Goal: Book appointment/travel/reservation

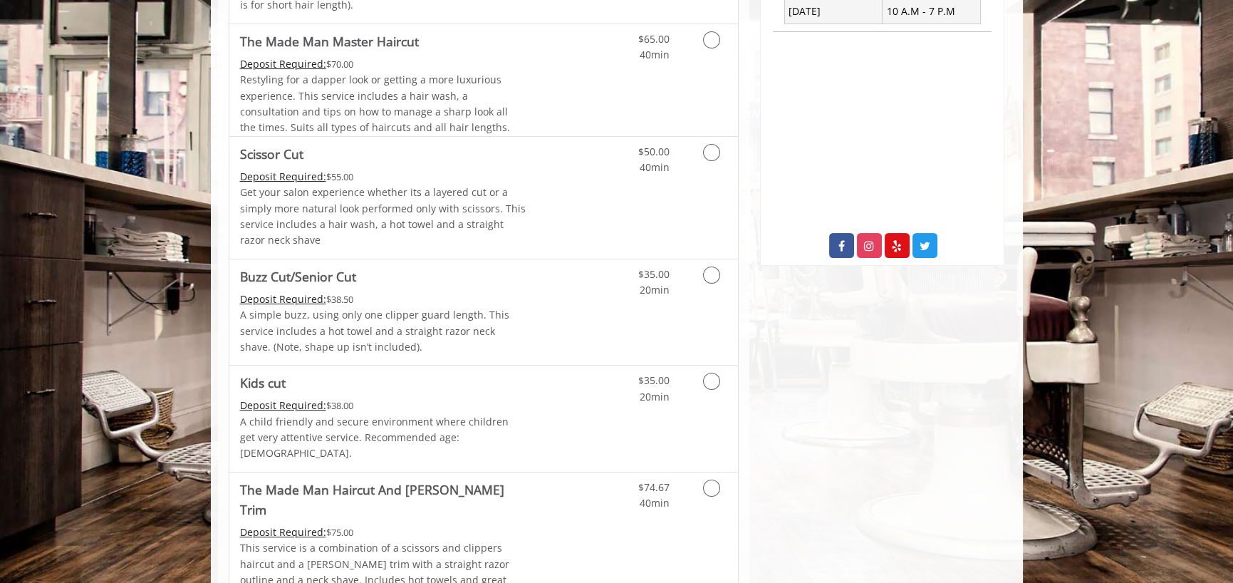
scroll to position [712, 0]
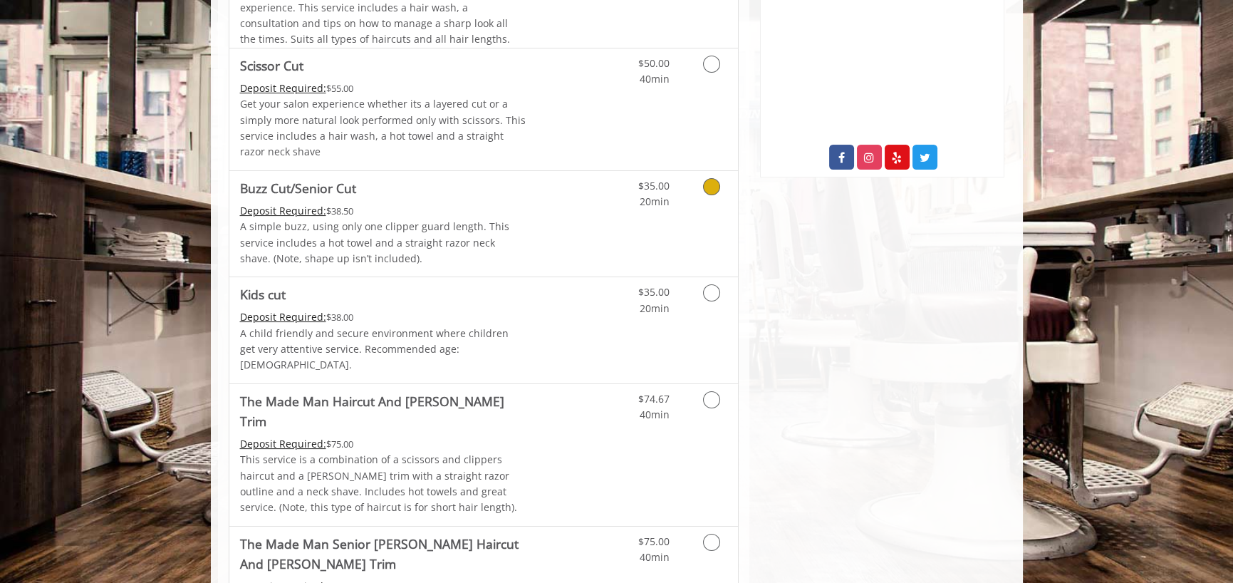
click at [416, 210] on div "Deposit Required: $38.50" at bounding box center [383, 211] width 286 height 16
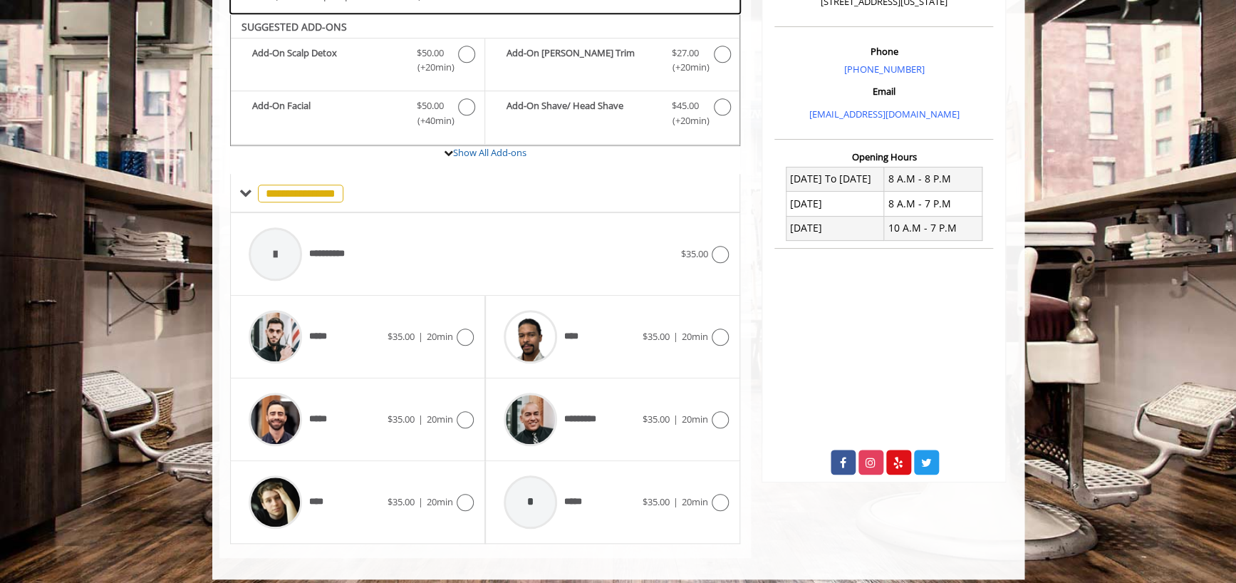
scroll to position [417, 0]
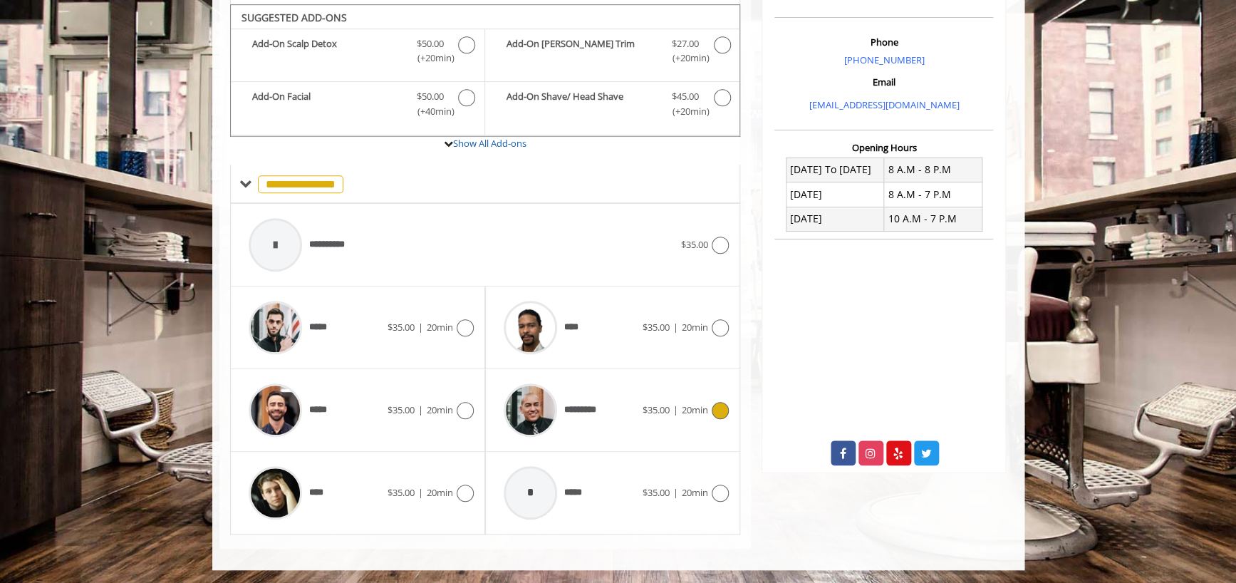
click at [657, 403] on span "$35.00" at bounding box center [655, 409] width 27 height 13
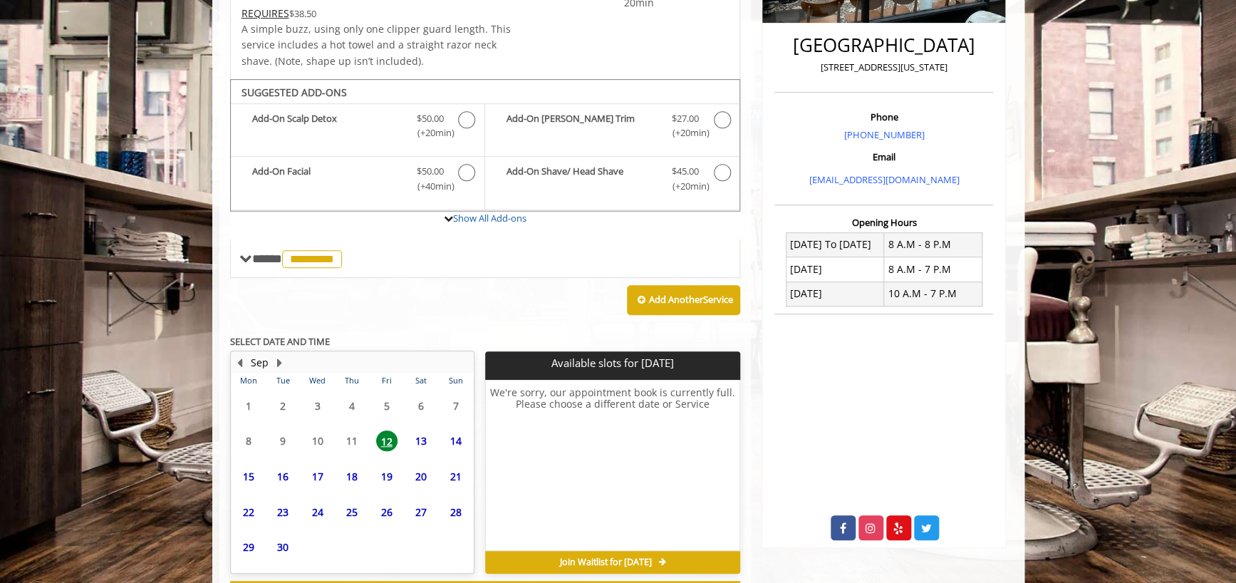
scroll to position [401, 0]
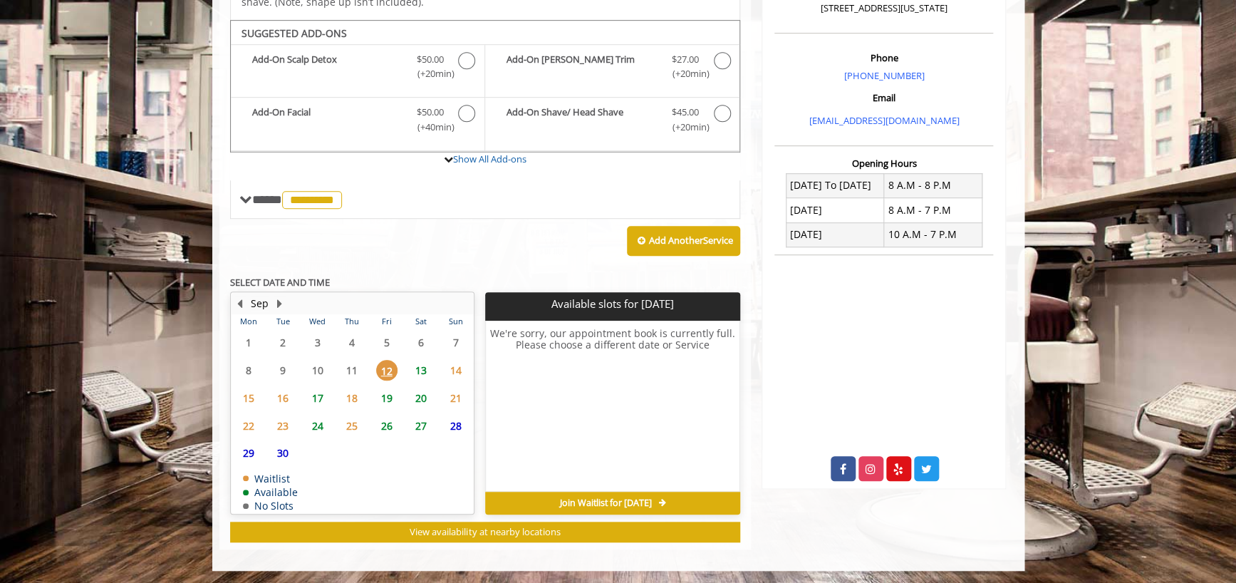
click at [420, 366] on span "13" at bounding box center [420, 370] width 21 height 21
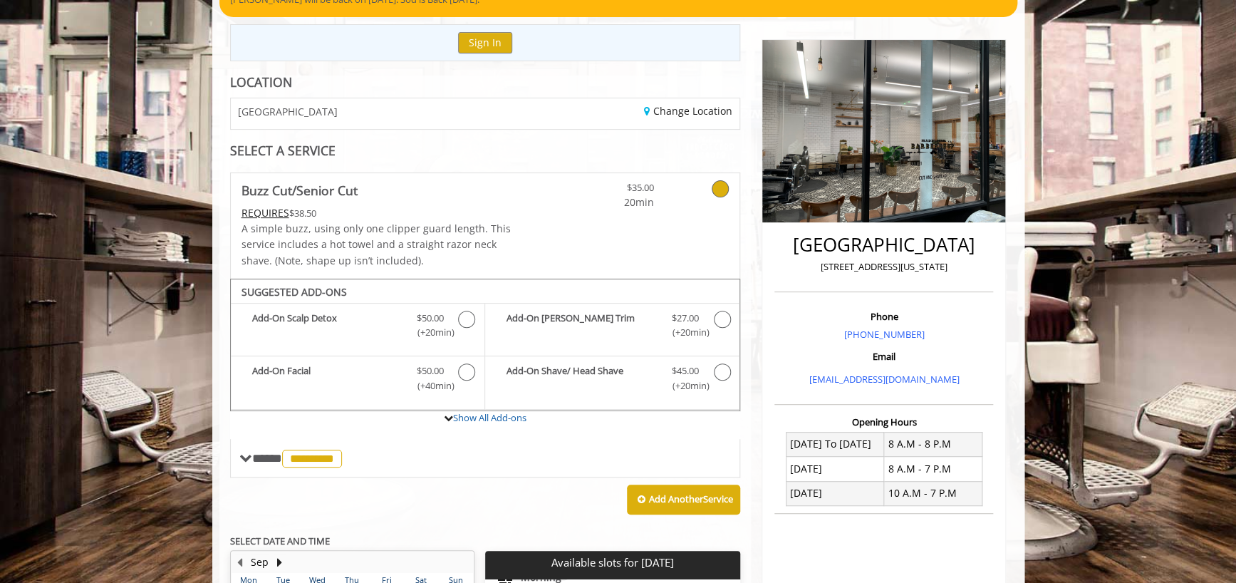
scroll to position [237, 0]
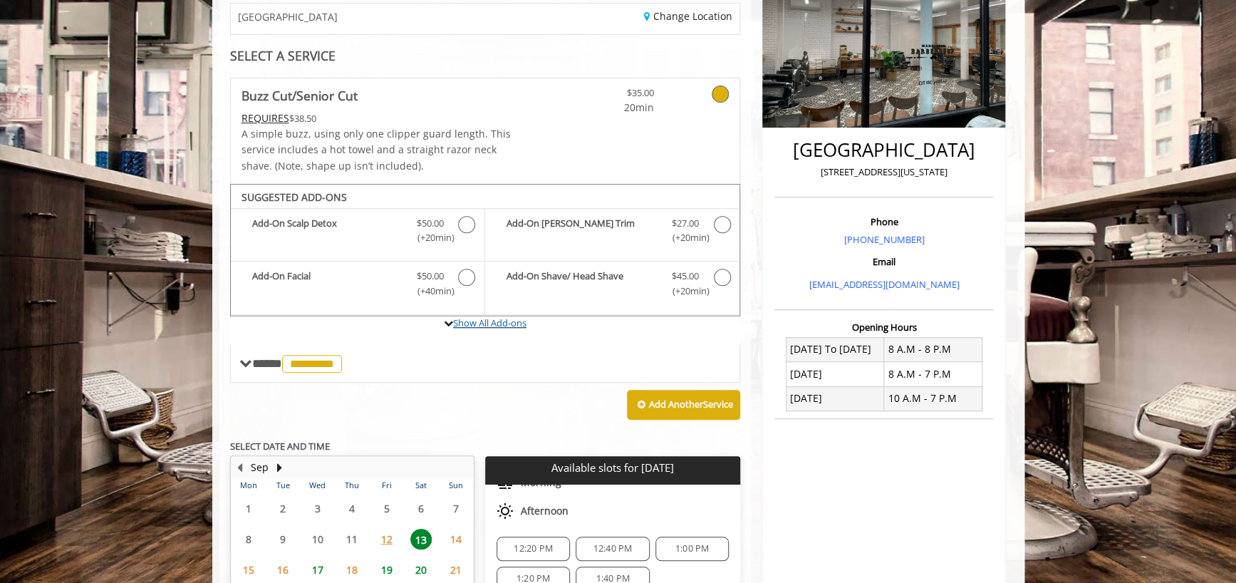
click at [470, 327] on link "Show All Add-ons" at bounding box center [489, 322] width 73 height 13
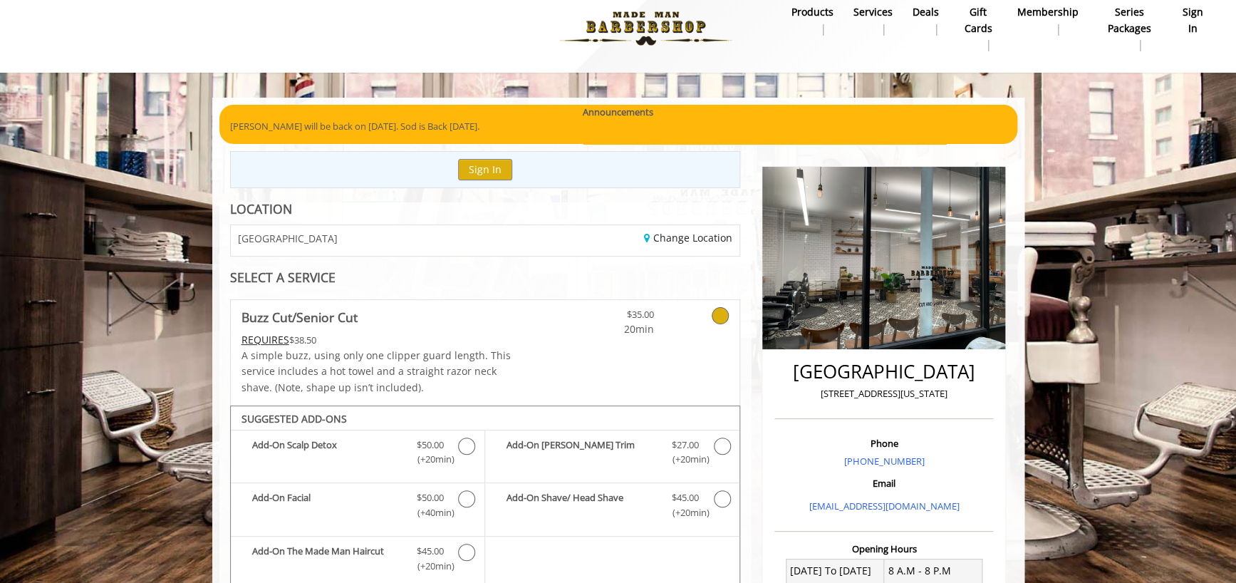
scroll to position [0, 0]
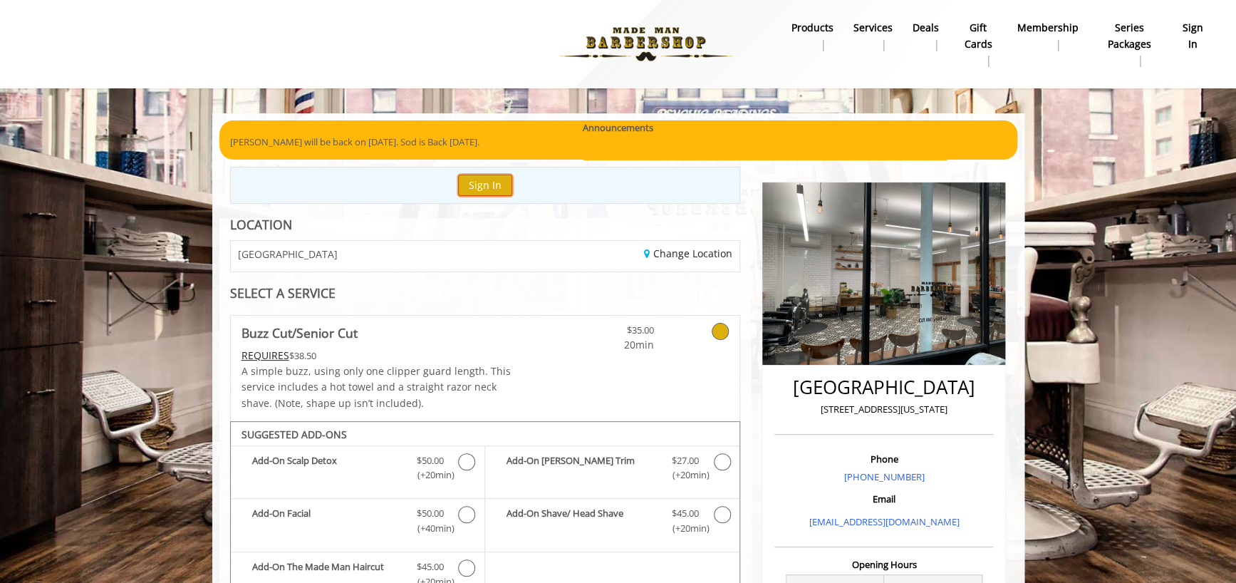
click at [476, 180] on button "Sign In" at bounding box center [485, 184] width 54 height 21
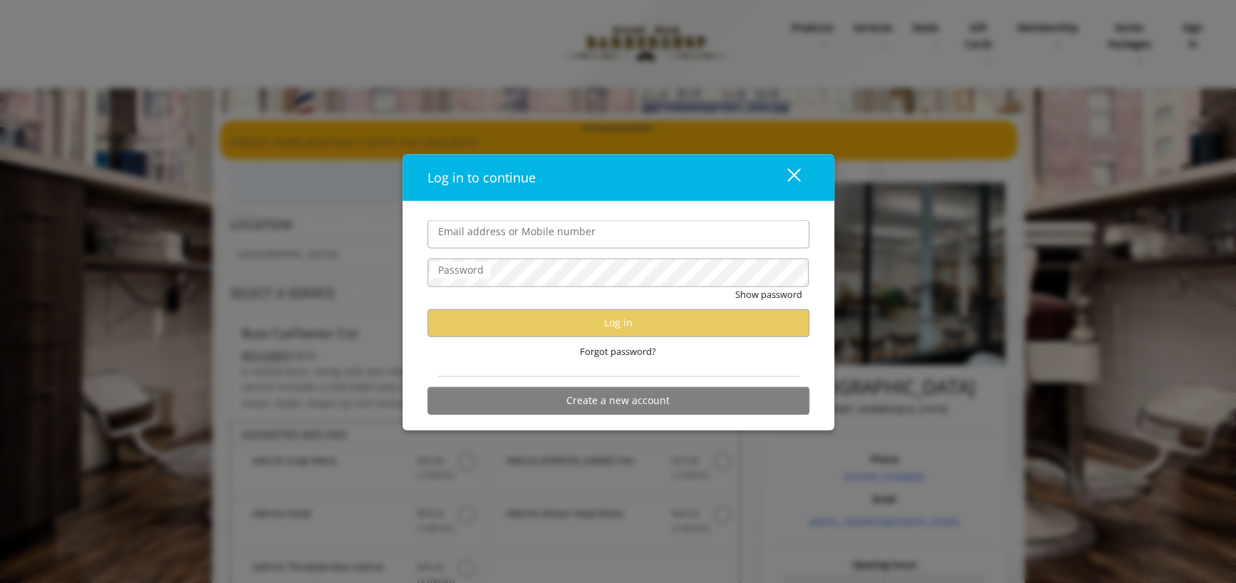
type input "**********"
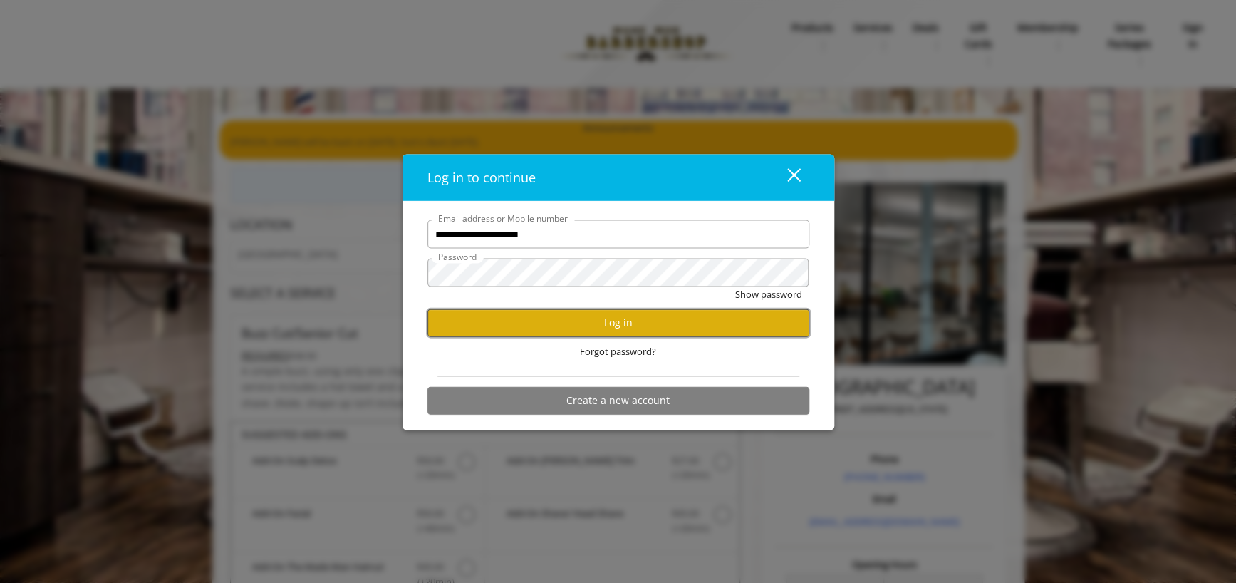
click at [609, 327] on button "Log in" at bounding box center [618, 322] width 382 height 28
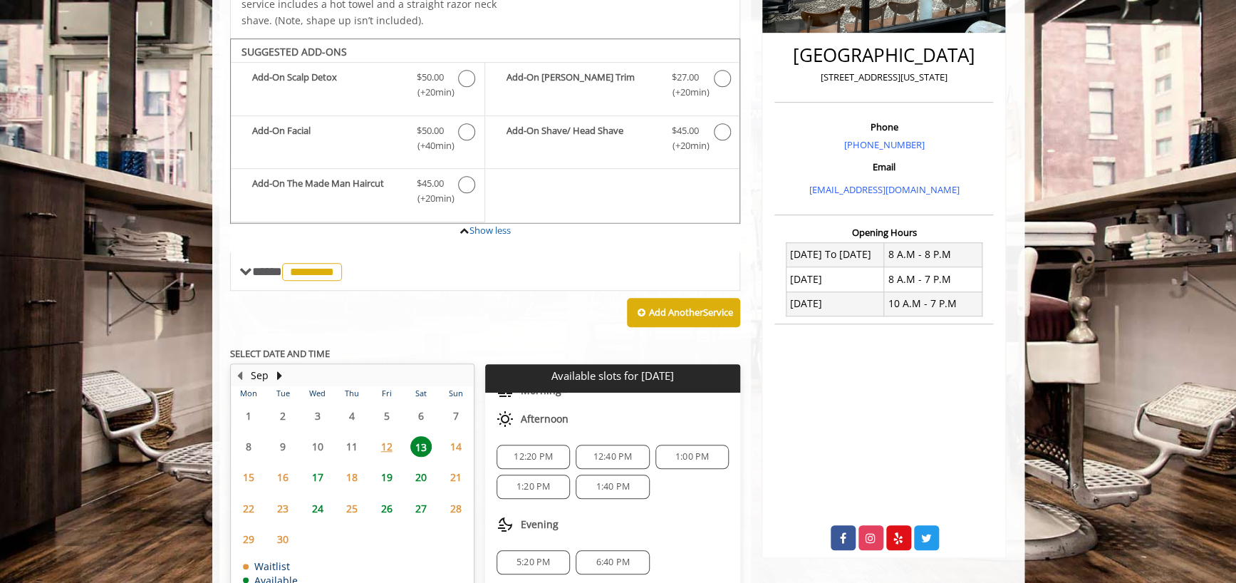
scroll to position [425, 0]
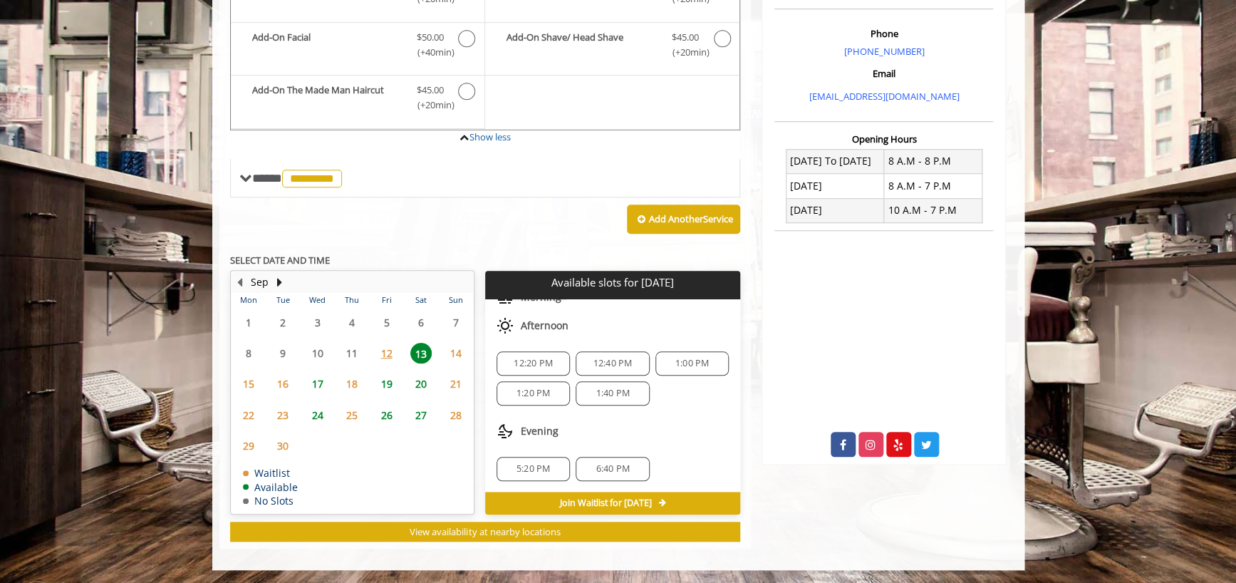
click at [610, 391] on span "1:40 PM" at bounding box center [611, 392] width 33 height 11
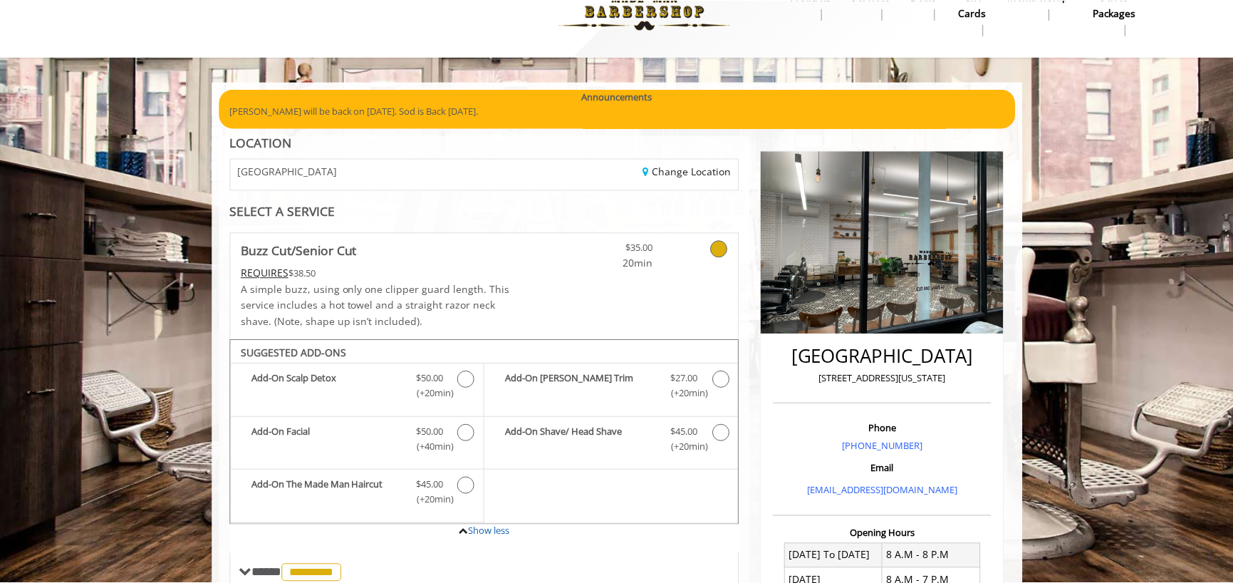
scroll to position [47, 0]
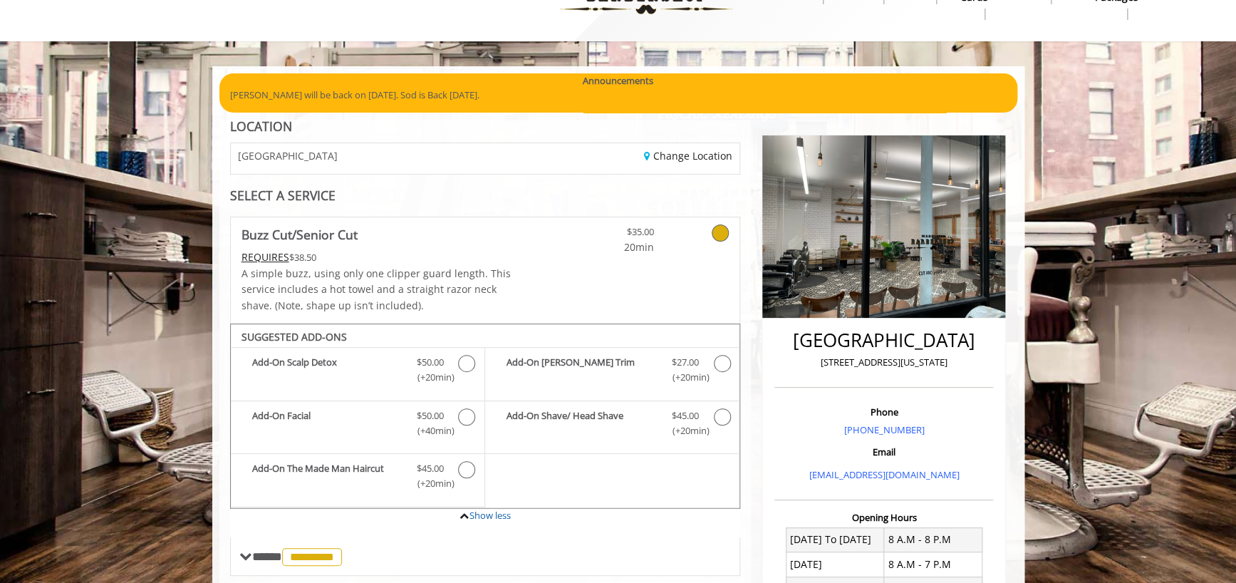
click at [724, 228] on icon at bounding box center [719, 232] width 17 height 17
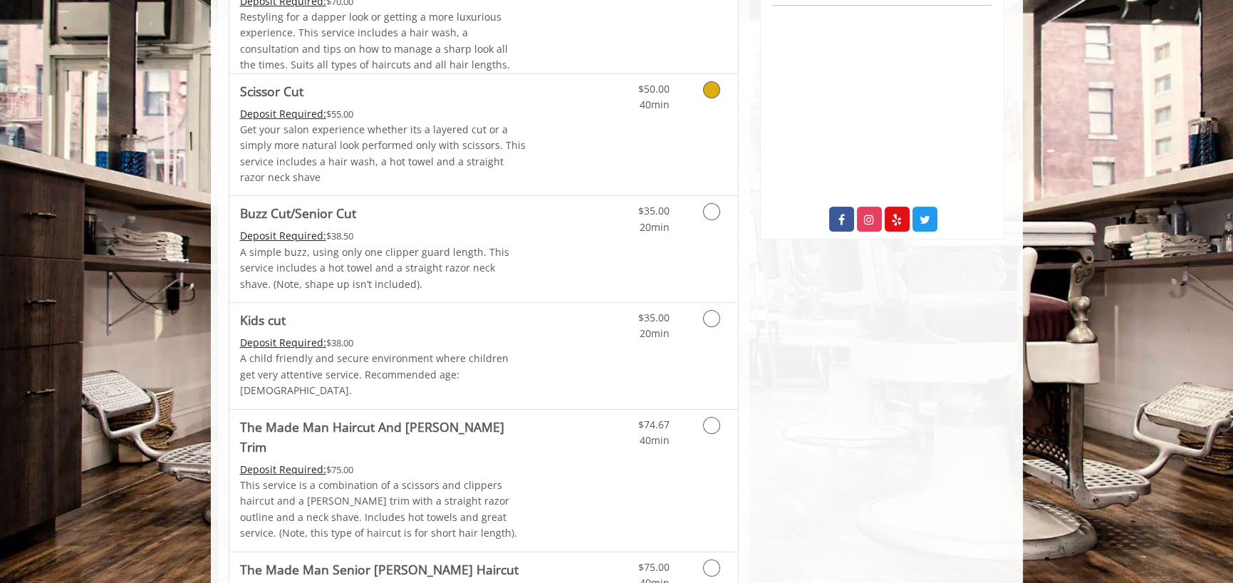
scroll to position [664, 0]
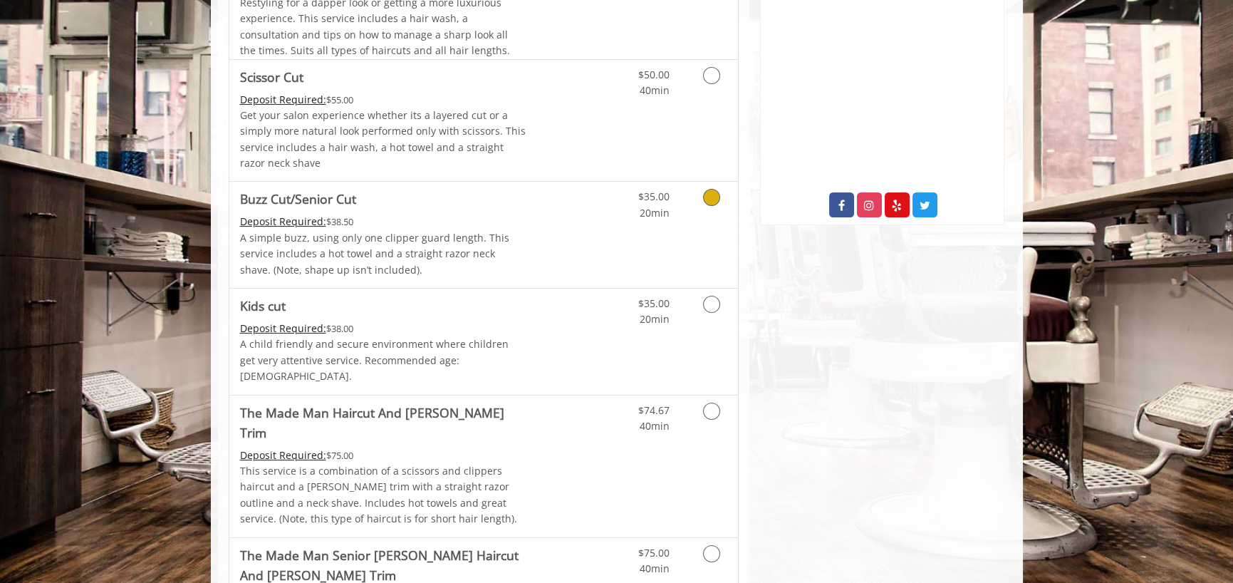
click at [713, 198] on icon "Grooming services" at bounding box center [711, 197] width 17 height 17
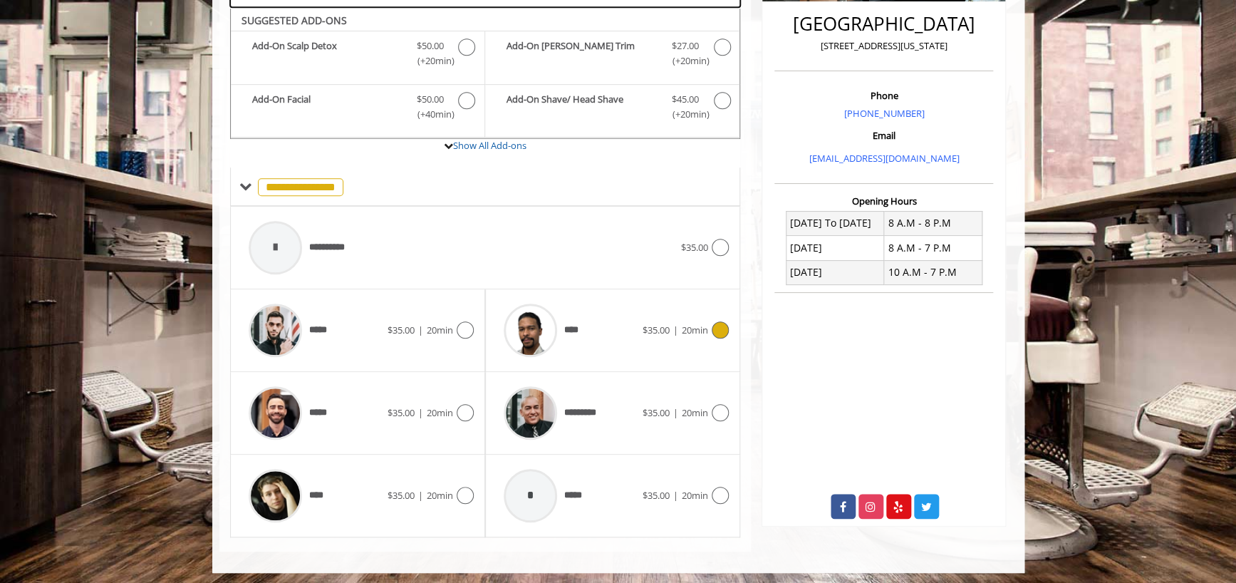
scroll to position [366, 0]
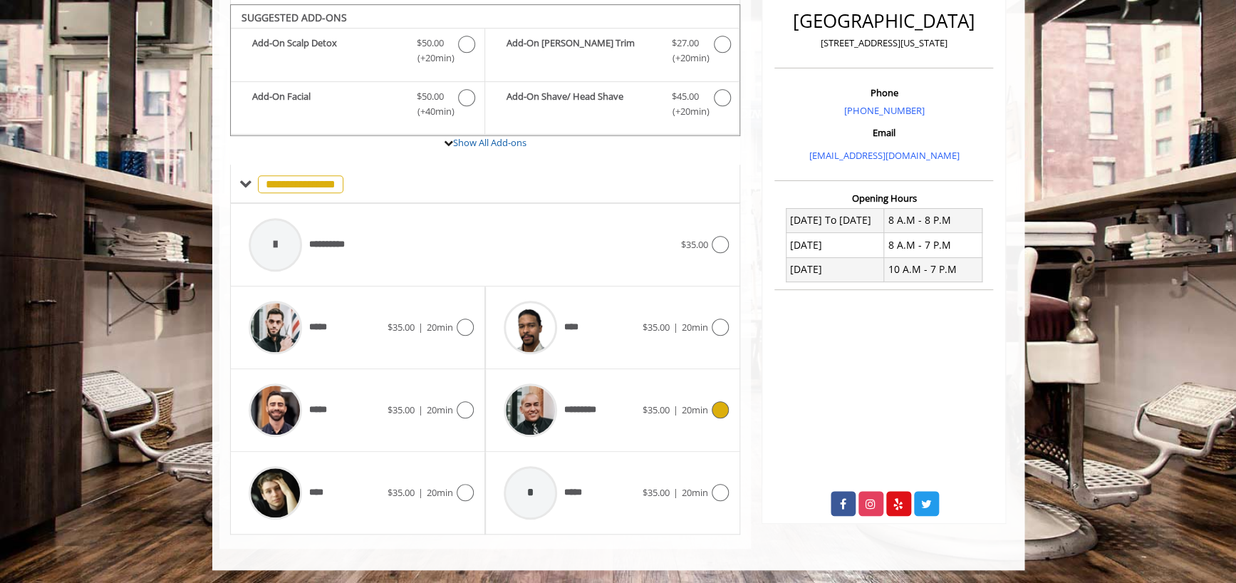
click at [578, 405] on span "*********" at bounding box center [585, 409] width 42 height 15
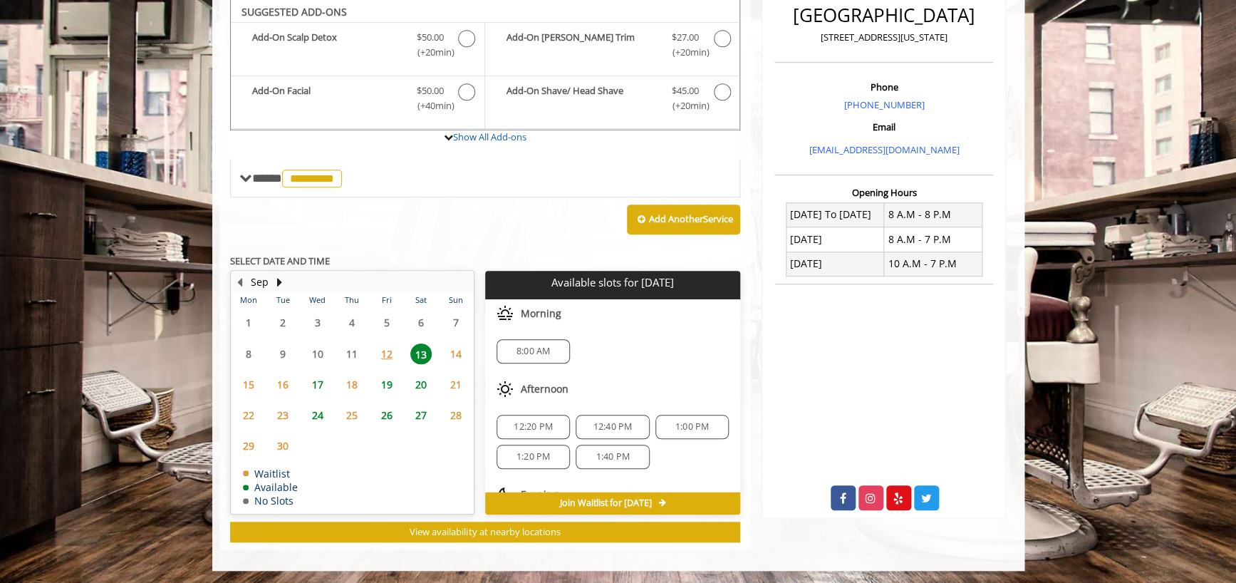
scroll to position [63, 0]
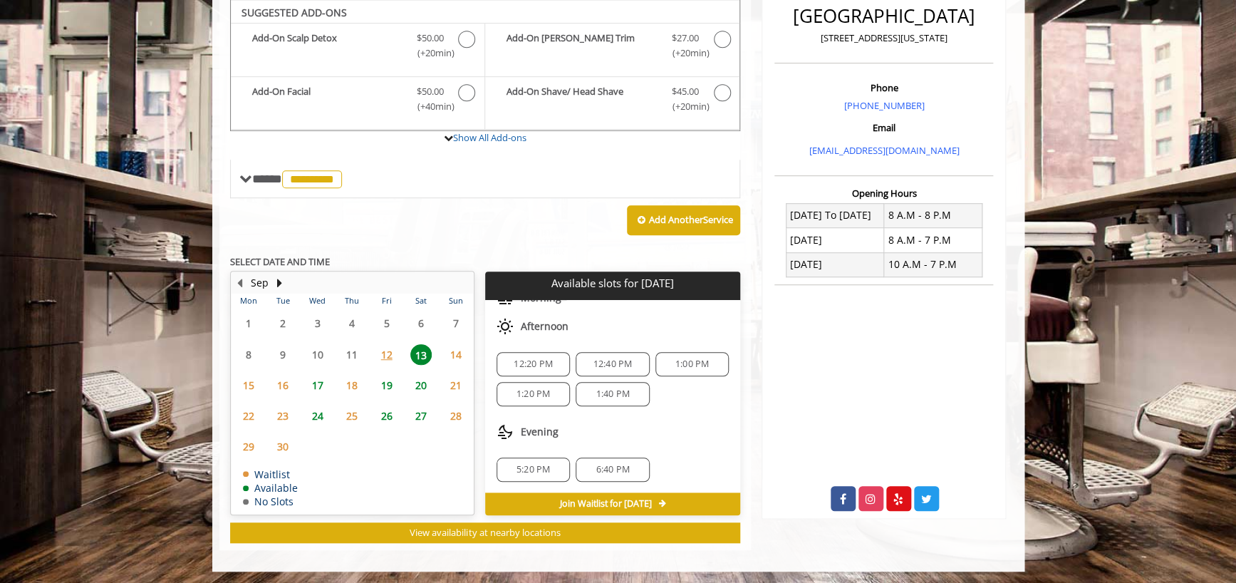
click at [608, 395] on span "1:40 PM" at bounding box center [611, 393] width 33 height 11
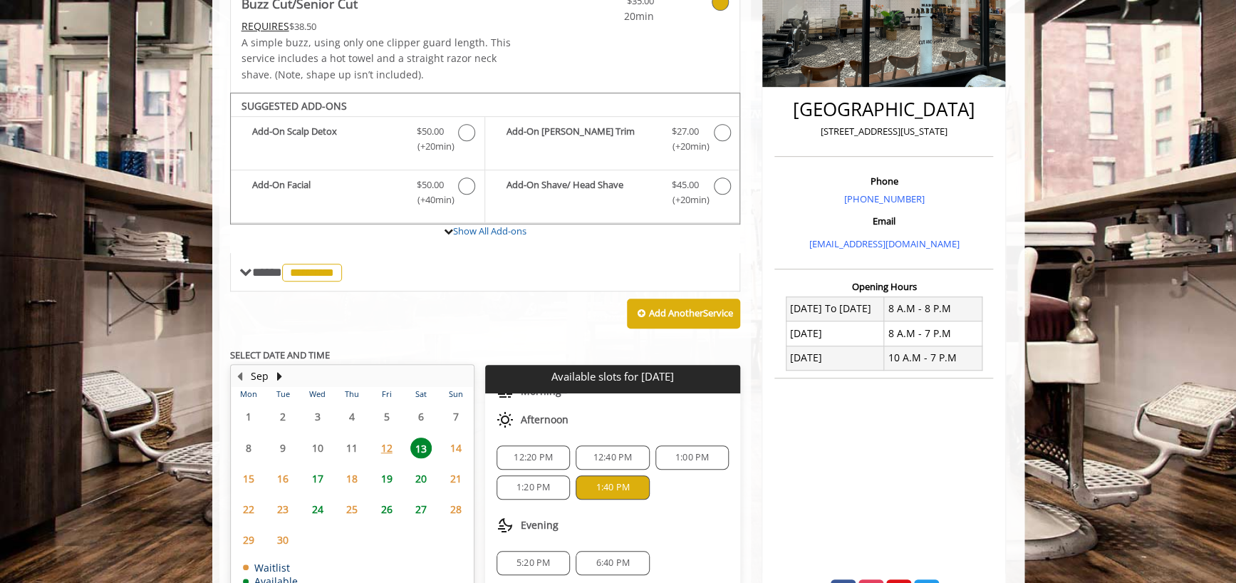
scroll to position [202, 0]
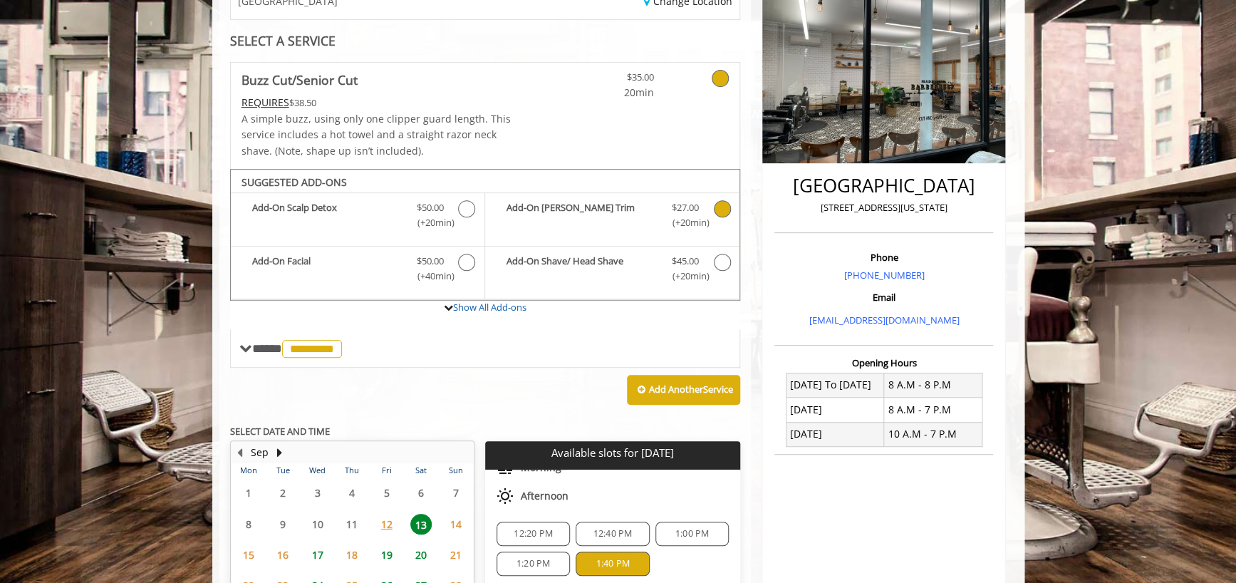
click at [719, 207] on icon "Buzz Cut/Senior Cut Add-onS" at bounding box center [722, 208] width 17 height 17
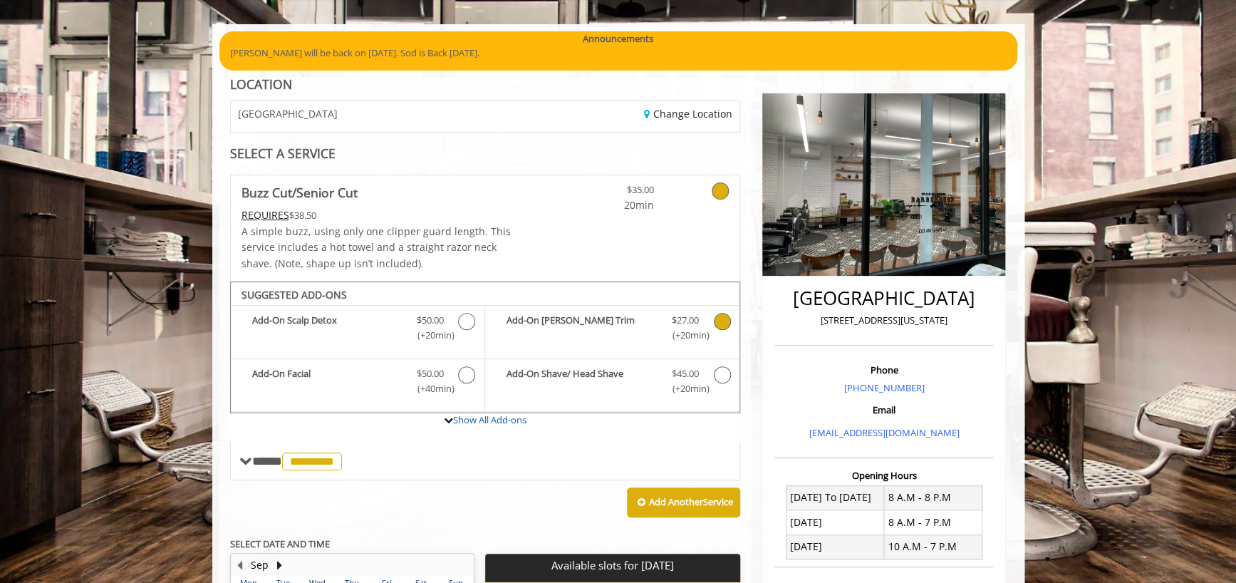
scroll to position [82, 0]
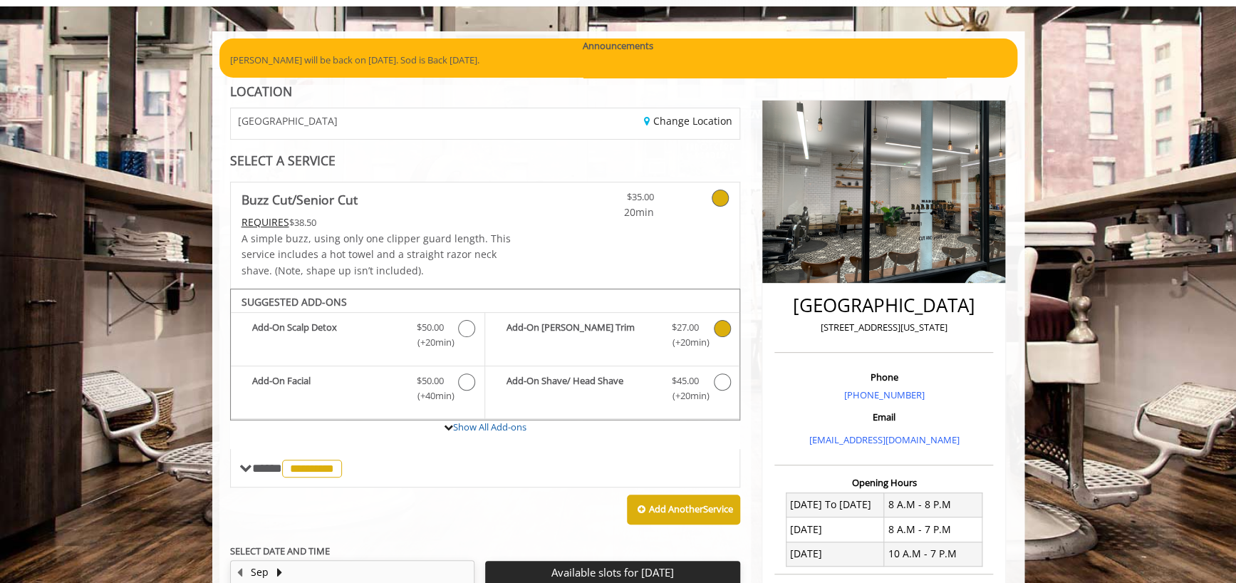
click at [722, 333] on icon "Buzz Cut/Senior Cut Add-onS" at bounding box center [722, 328] width 17 height 17
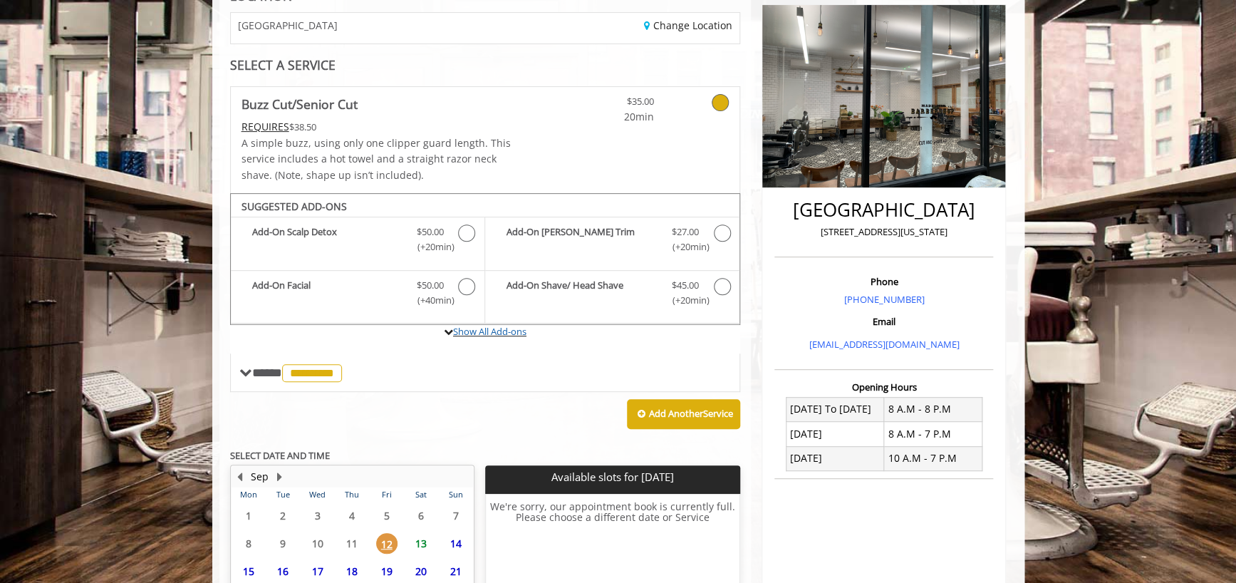
scroll to position [350, 0]
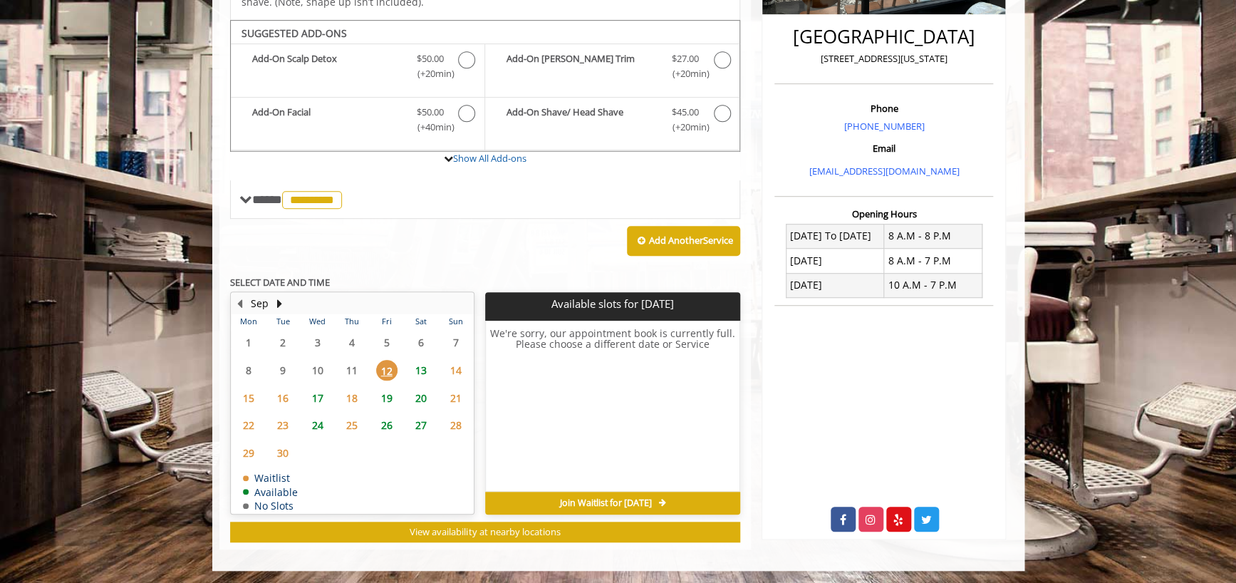
click at [423, 362] on span "13" at bounding box center [420, 370] width 21 height 21
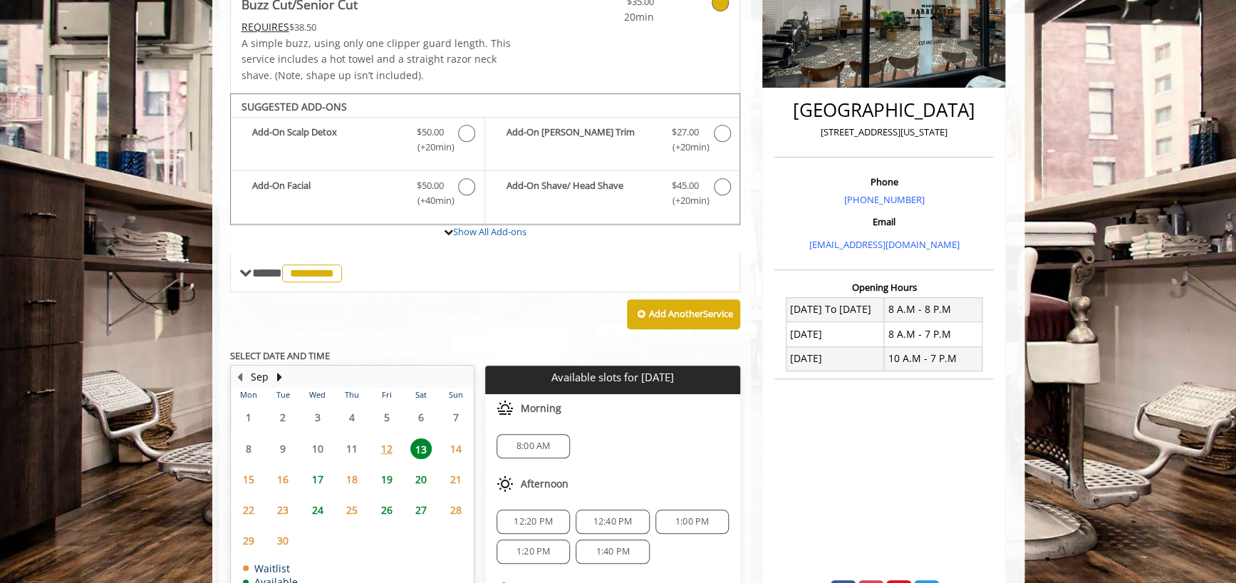
scroll to position [325, 0]
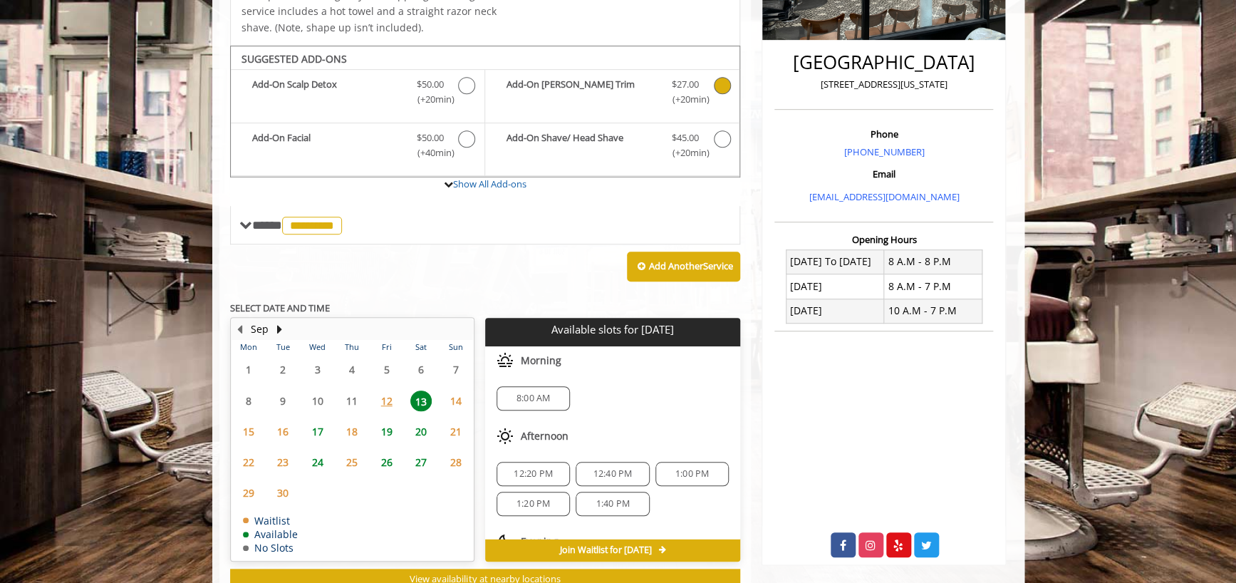
click at [724, 80] on icon "Buzz Cut/Senior Cut Add-onS" at bounding box center [722, 85] width 17 height 17
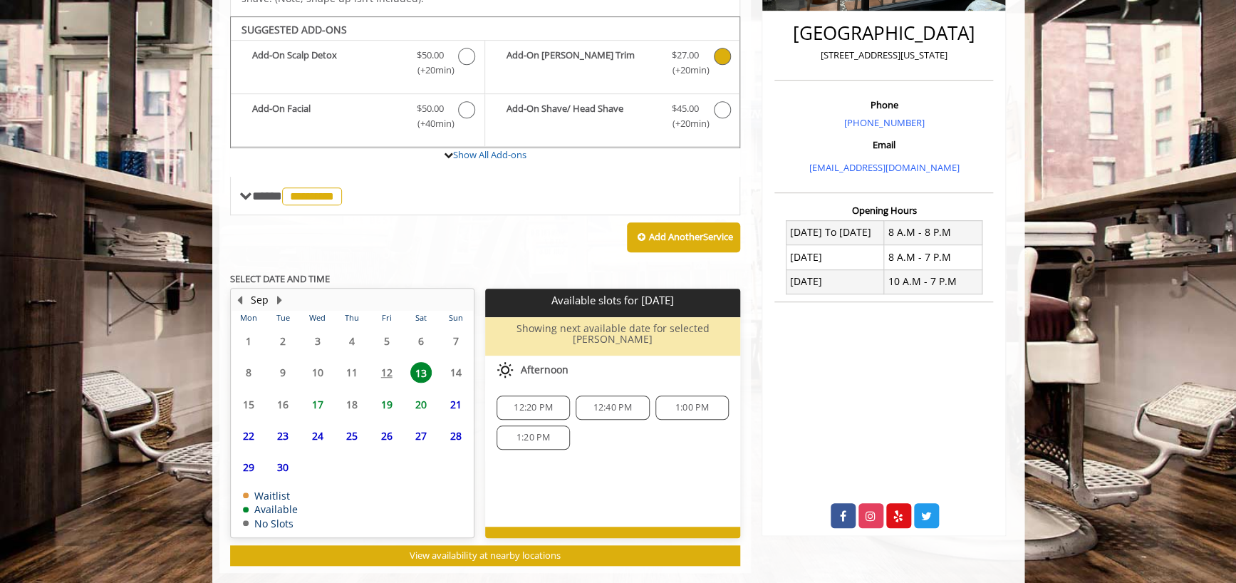
scroll to position [367, 0]
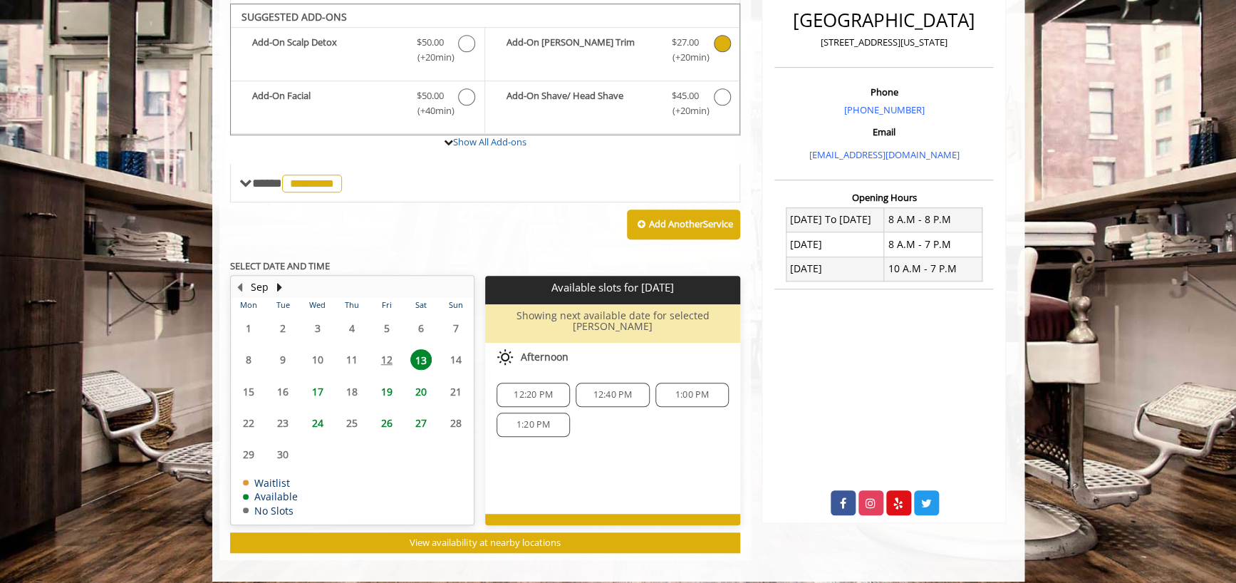
click at [538, 419] on span "1:20 PM" at bounding box center [532, 424] width 33 height 11
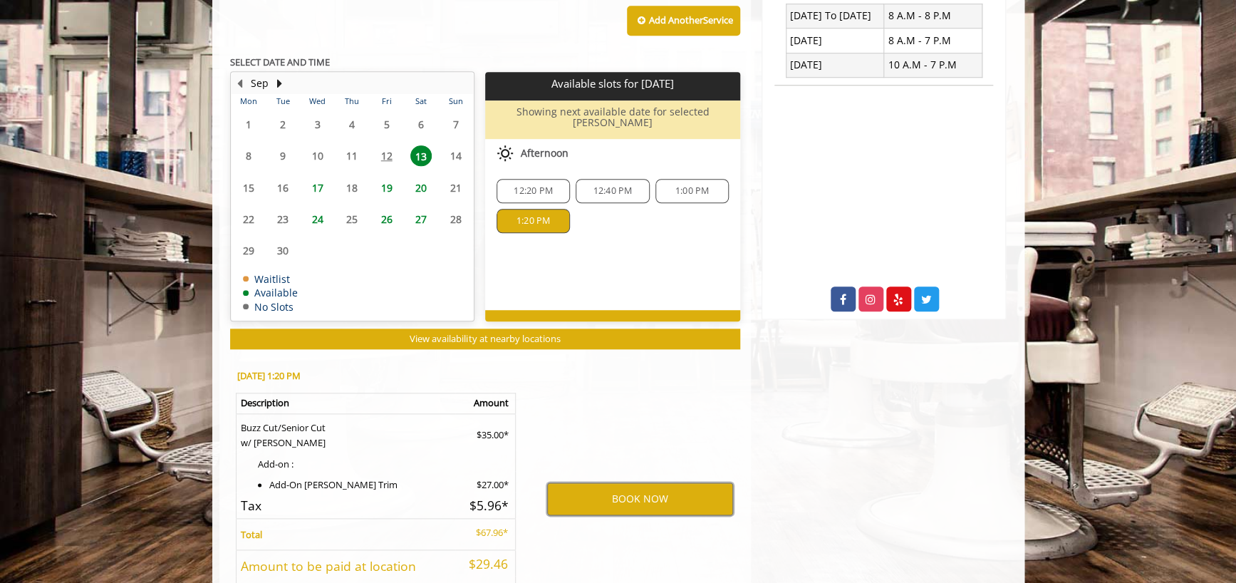
scroll to position [666, 0]
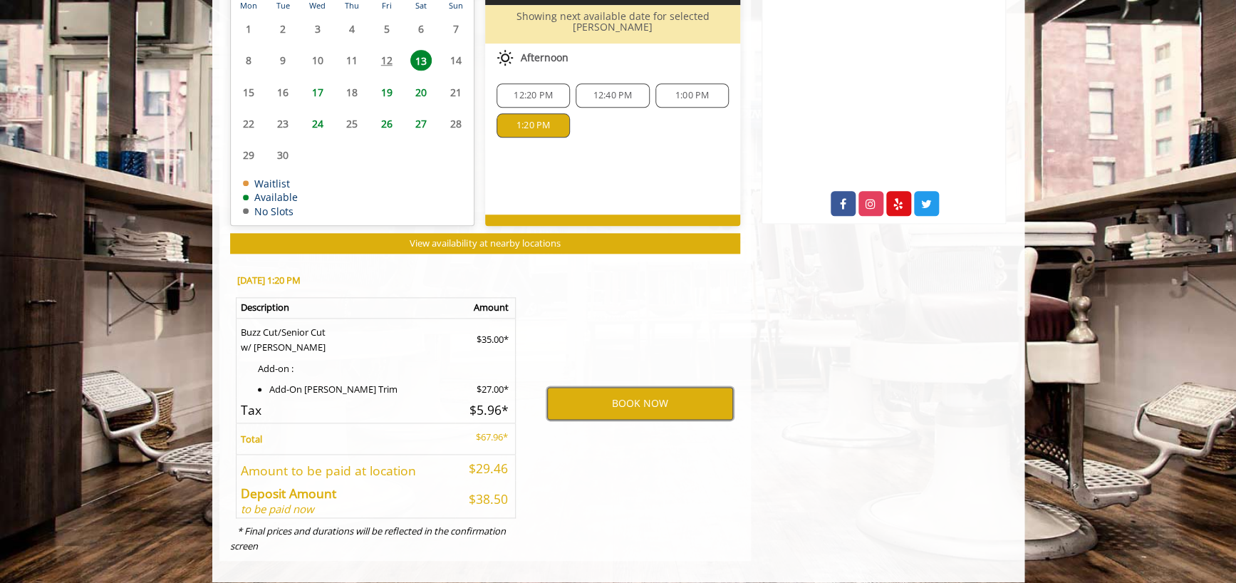
click at [629, 387] on button "BOOK NOW" at bounding box center [640, 403] width 186 height 33
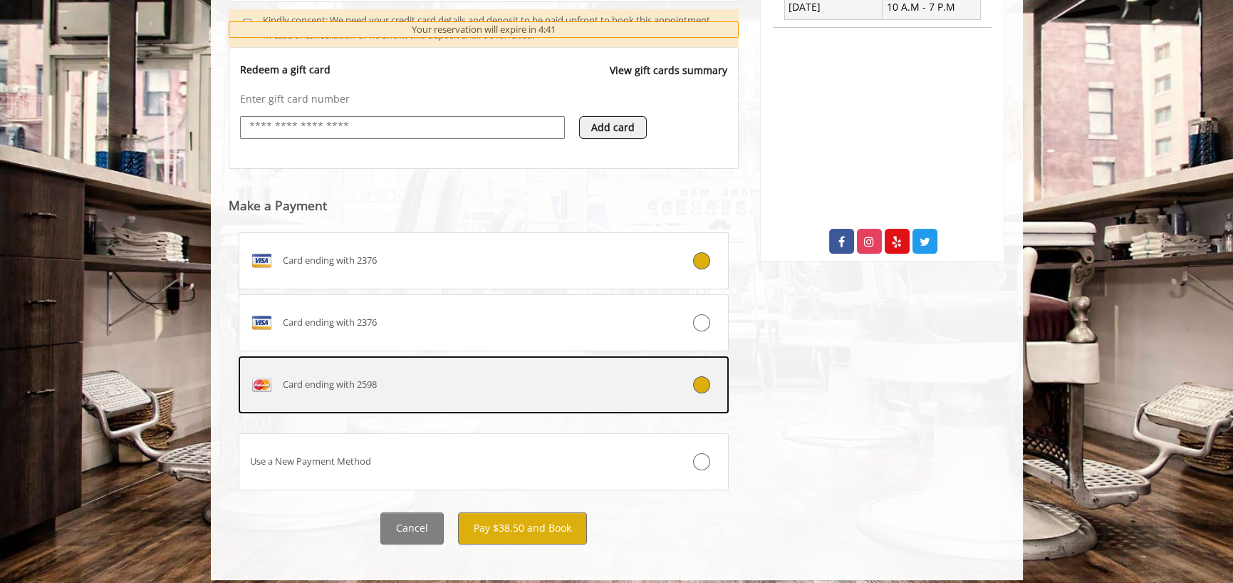
scroll to position [638, 0]
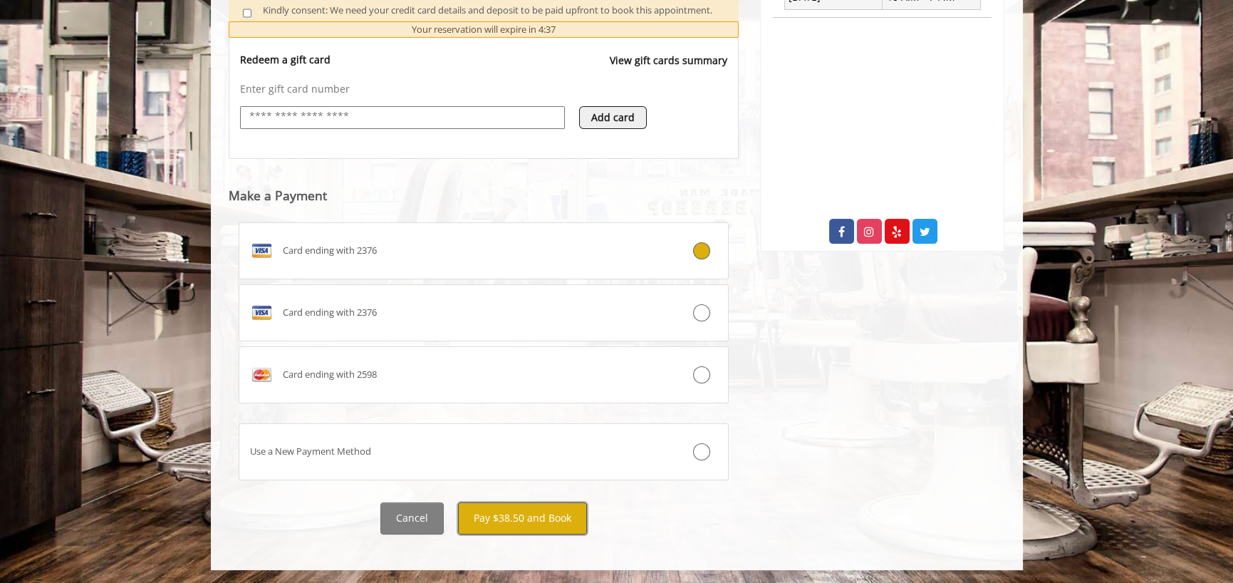
click at [536, 515] on button "Pay $38.50 and Book" at bounding box center [522, 518] width 129 height 32
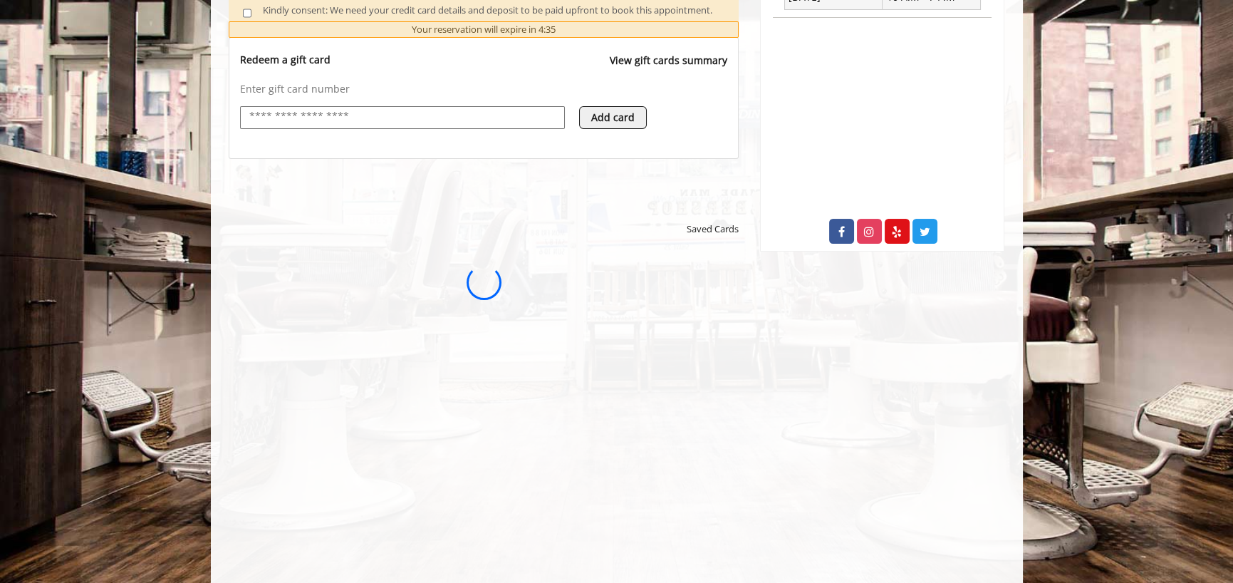
scroll to position [0, 0]
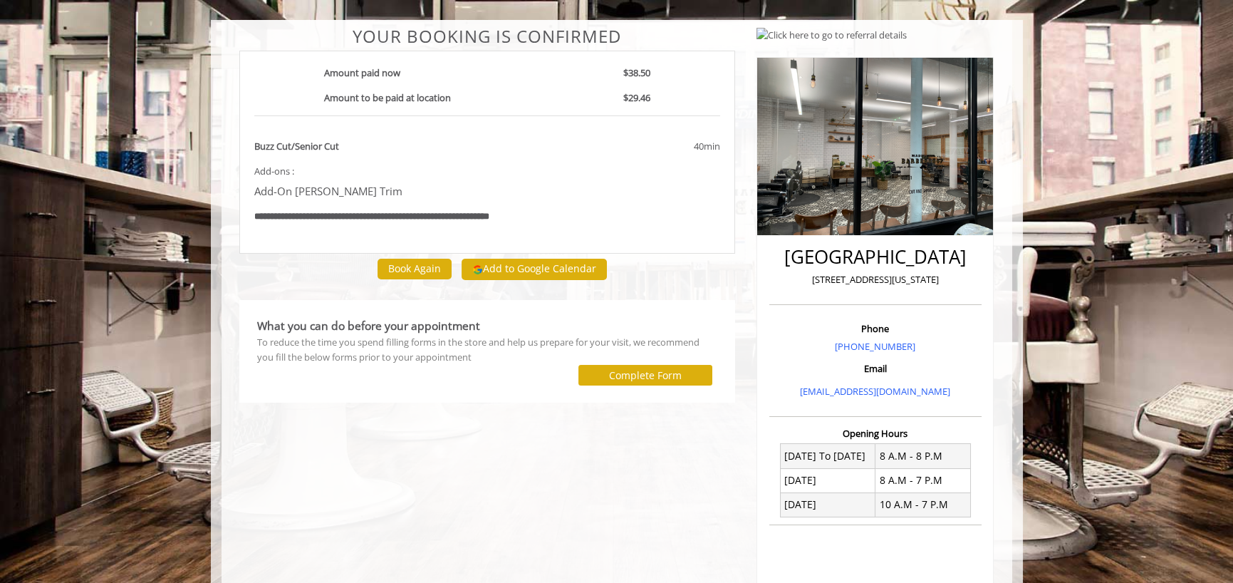
scroll to position [95, 0]
